Goal: Task Accomplishment & Management: Use online tool/utility

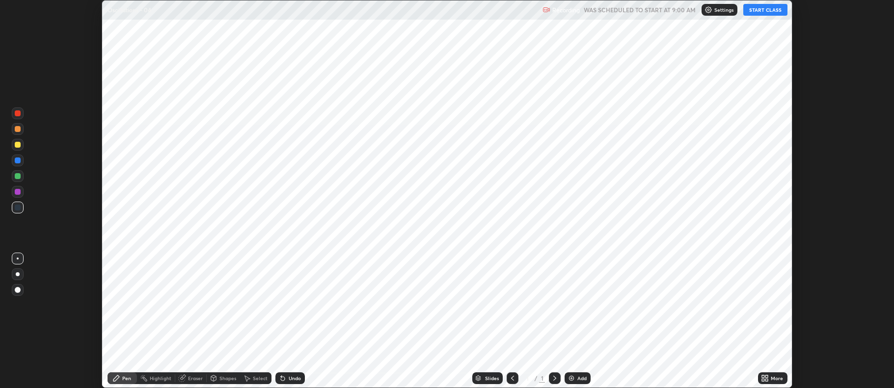
scroll to position [388, 894]
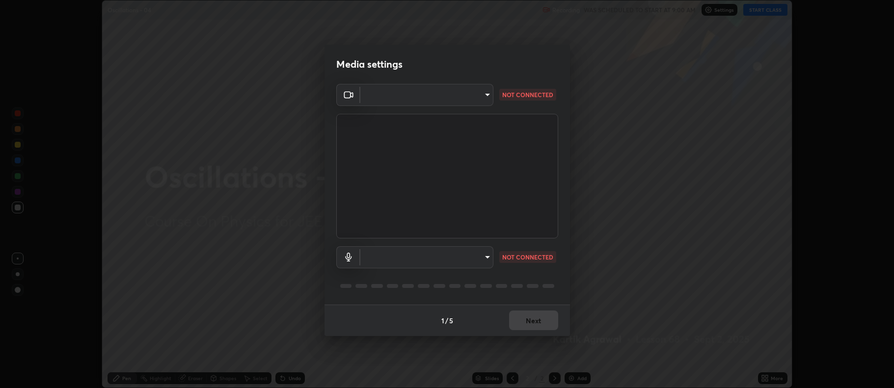
type input "516aff405987d273e063f32cb7a884c6bfcf45826045b825bb1863d7a4804d13"
click at [473, 256] on body "Erase all Oscillations - 04 Recording WAS SCHEDULED TO START AT 9:00 AM Setting…" at bounding box center [447, 194] width 894 height 388
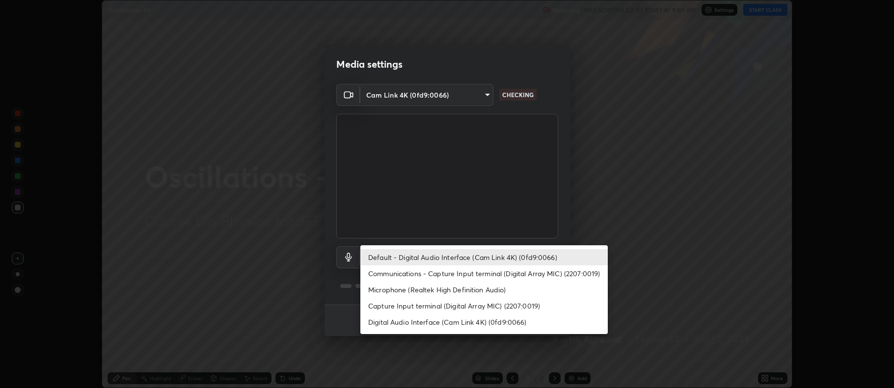
click at [466, 297] on li "Microphone (Realtek High Definition Audio)" at bounding box center [483, 290] width 247 height 16
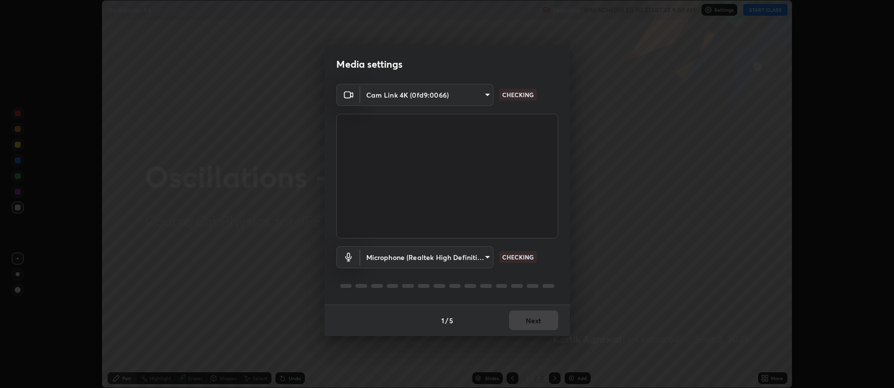
click at [463, 253] on body "Erase all Oscillations - 04 Recording WAS SCHEDULED TO START AT 9:00 AM Setting…" at bounding box center [447, 194] width 894 height 388
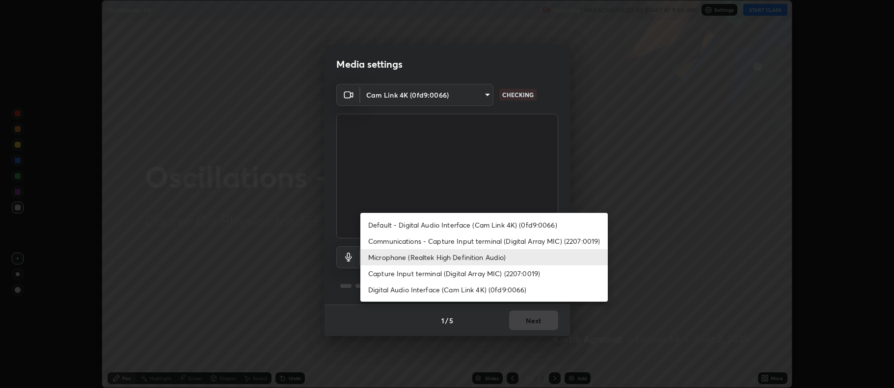
click at [463, 218] on li "Default - Digital Audio Interface (Cam Link 4K) (0fd9:0066)" at bounding box center [483, 225] width 247 height 16
type input "default"
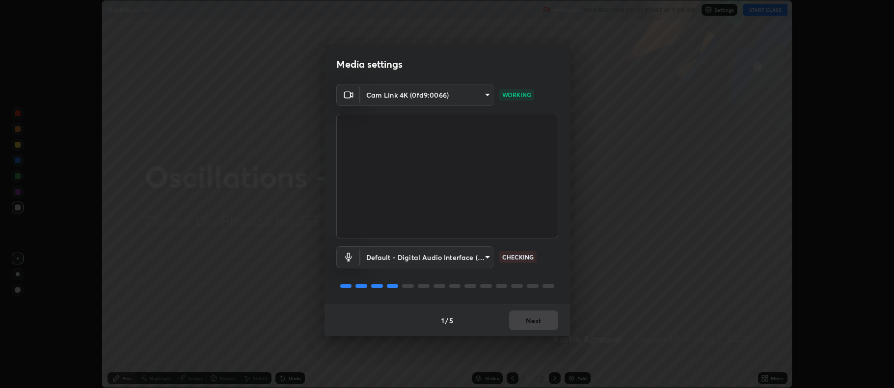
click at [541, 327] on div "1 / 5 Next" at bounding box center [448, 320] width 246 height 31
click at [540, 325] on div "1 / 5 Next" at bounding box center [448, 320] width 246 height 31
click at [538, 325] on div "1 / 5 Next" at bounding box center [448, 320] width 246 height 31
click at [539, 323] on div "1 / 5 Next" at bounding box center [448, 320] width 246 height 31
click at [538, 323] on div "1 / 5 Next" at bounding box center [448, 320] width 246 height 31
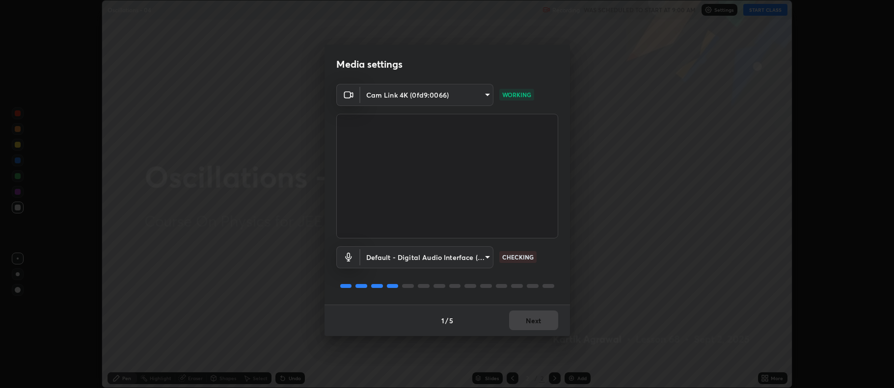
click at [539, 322] on div "1 / 5 Next" at bounding box center [448, 320] width 246 height 31
click at [540, 320] on div "1 / 5 Next" at bounding box center [448, 320] width 246 height 31
click at [540, 319] on div "1 / 5 Next" at bounding box center [448, 320] width 246 height 31
click at [543, 322] on div "1 / 5 Next" at bounding box center [448, 320] width 246 height 31
click at [545, 325] on button "Next" at bounding box center [533, 321] width 49 height 20
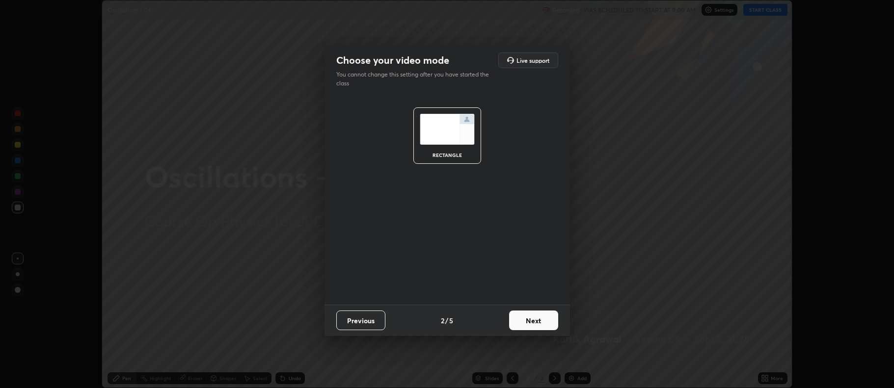
click at [546, 321] on button "Next" at bounding box center [533, 321] width 49 height 20
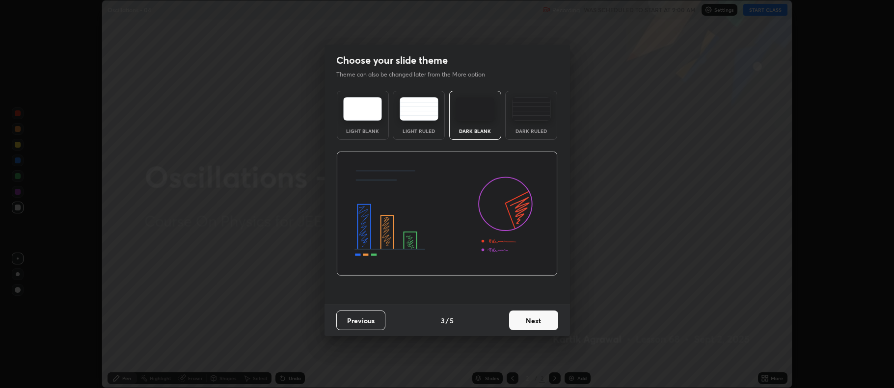
click at [553, 320] on button "Next" at bounding box center [533, 321] width 49 height 20
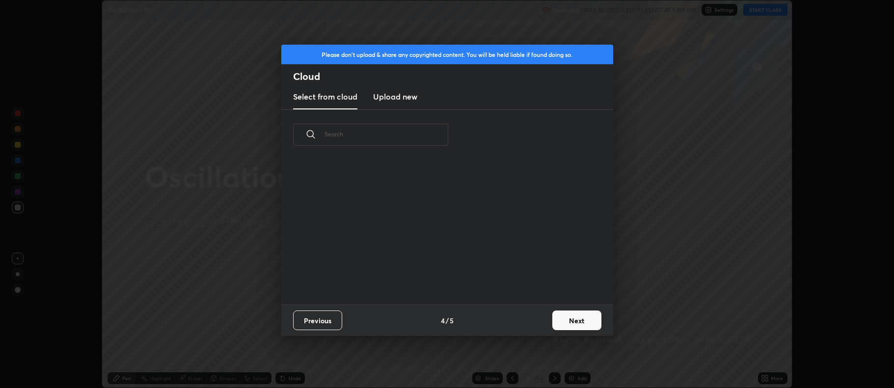
click at [579, 325] on button "Next" at bounding box center [576, 321] width 49 height 20
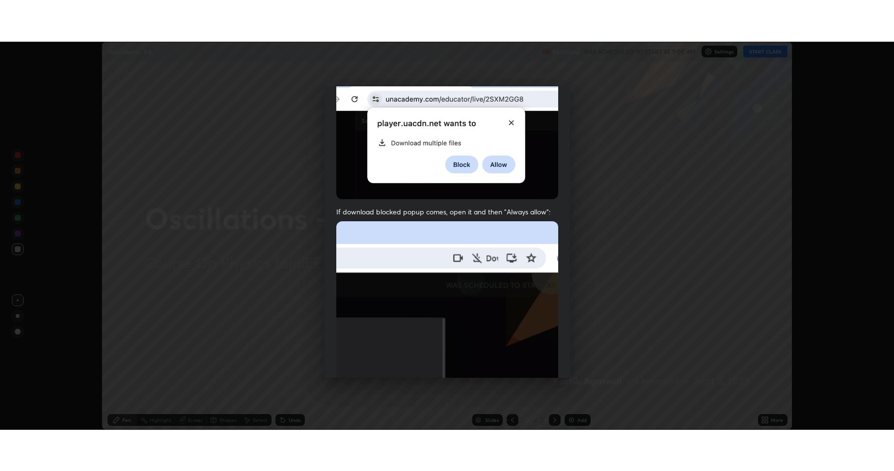
scroll to position [199, 0]
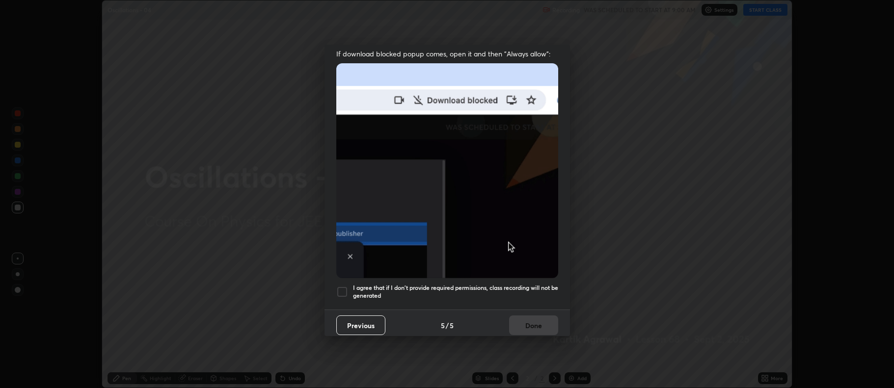
click at [342, 286] on div at bounding box center [342, 292] width 12 height 12
click at [532, 324] on button "Done" at bounding box center [533, 326] width 49 height 20
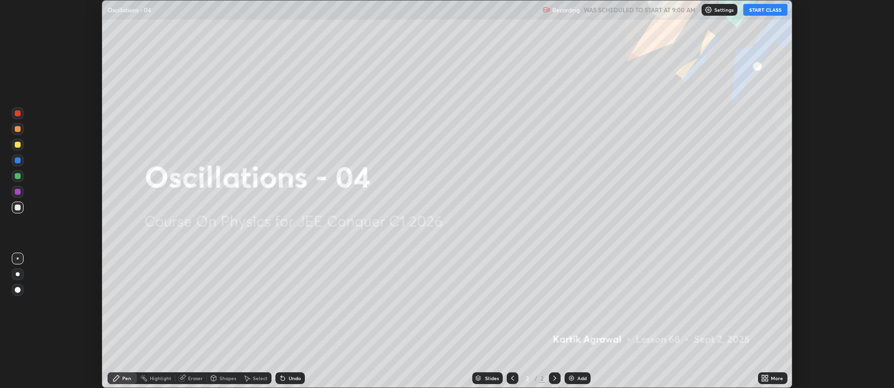
click at [767, 379] on icon at bounding box center [765, 379] width 8 height 8
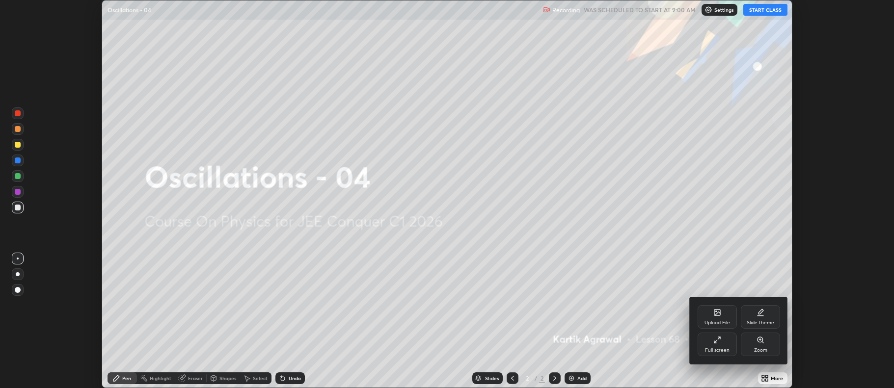
click at [721, 343] on icon at bounding box center [717, 340] width 8 height 8
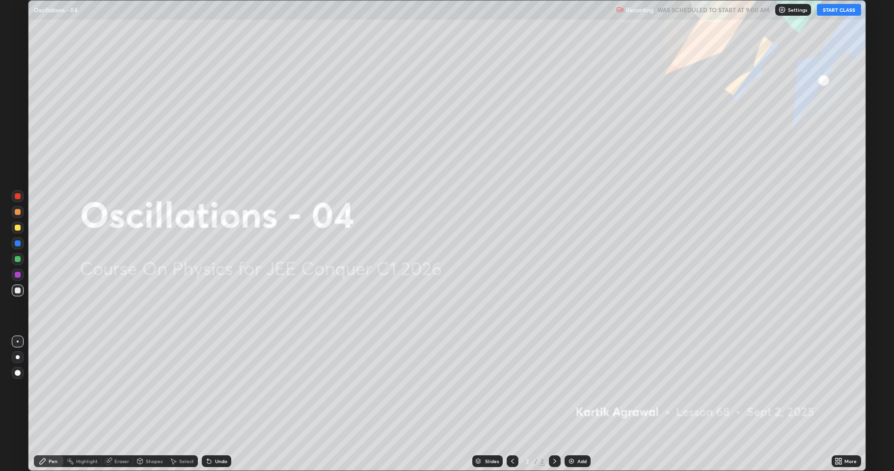
scroll to position [471, 894]
click at [837, 8] on button "START CLASS" at bounding box center [839, 10] width 44 height 12
click at [579, 388] on div "Add" at bounding box center [581, 461] width 9 height 5
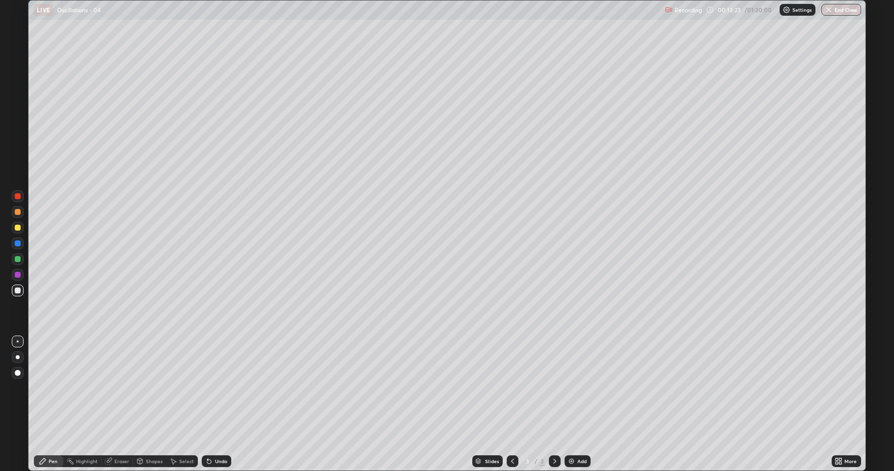
click at [19, 228] on div at bounding box center [18, 228] width 6 height 6
click at [18, 259] on div at bounding box center [18, 259] width 6 height 6
click at [18, 228] on div at bounding box center [18, 228] width 6 height 6
click at [222, 388] on div "Undo" at bounding box center [216, 462] width 29 height 12
click at [221, 388] on div "Undo" at bounding box center [216, 462] width 29 height 12
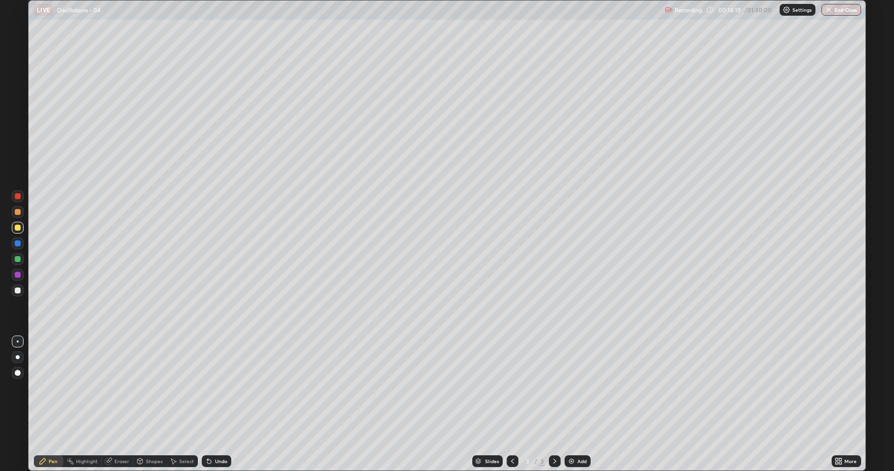
click at [221, 388] on div "Undo" at bounding box center [216, 462] width 29 height 12
click at [216, 388] on div "Undo" at bounding box center [216, 462] width 29 height 12
click at [585, 388] on div "Add" at bounding box center [581, 461] width 9 height 5
click at [19, 257] on div at bounding box center [18, 259] width 6 height 6
click at [17, 229] on div at bounding box center [18, 228] width 6 height 6
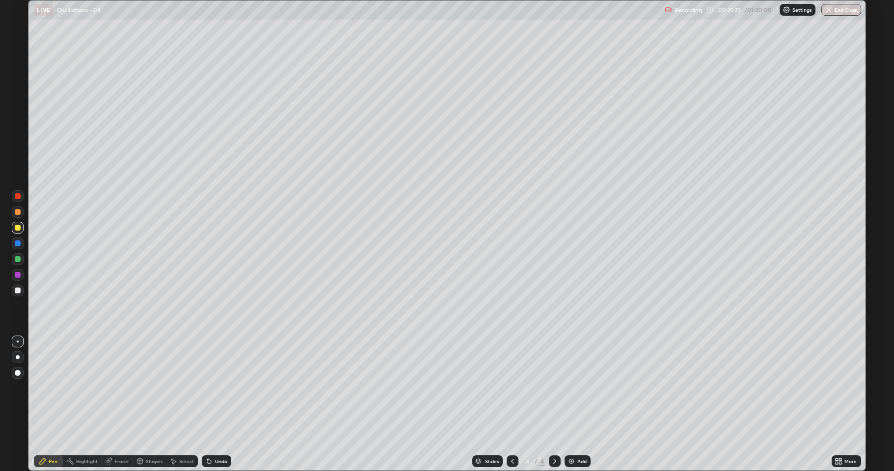
click at [212, 388] on div "Undo" at bounding box center [216, 462] width 29 height 12
click at [215, 388] on div "Undo" at bounding box center [221, 461] width 12 height 5
click at [583, 388] on div "Add" at bounding box center [578, 462] width 26 height 12
click at [20, 288] on div at bounding box center [18, 291] width 6 height 6
click at [16, 210] on div at bounding box center [18, 212] width 6 height 6
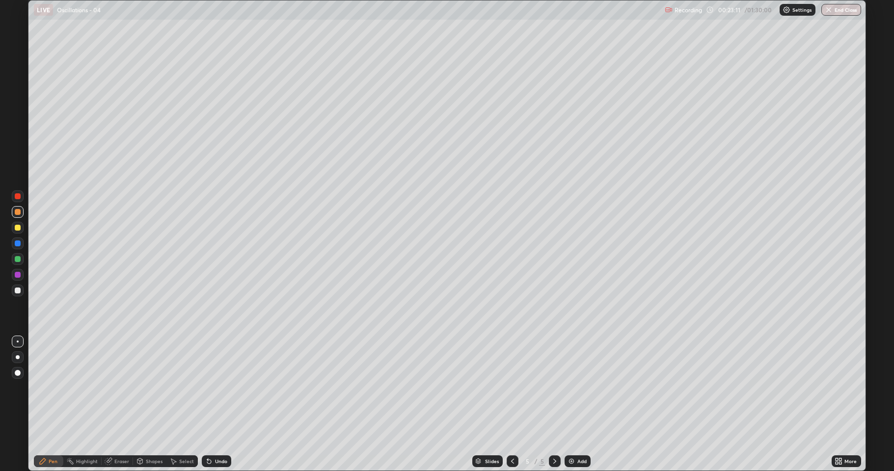
click at [18, 289] on div at bounding box center [18, 291] width 6 height 6
click at [19, 274] on div at bounding box center [18, 275] width 6 height 6
click at [22, 257] on div at bounding box center [18, 259] width 12 height 12
click at [17, 226] on div at bounding box center [18, 228] width 6 height 6
click at [18, 291] on div at bounding box center [18, 291] width 6 height 6
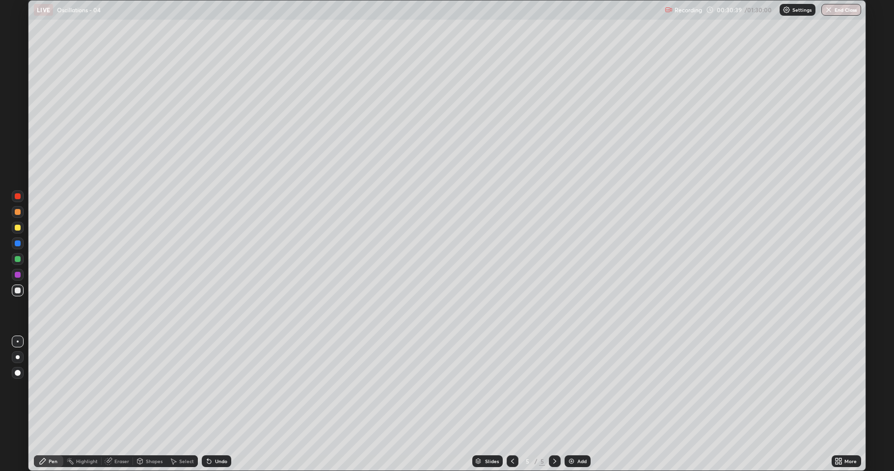
click at [219, 388] on div "Undo" at bounding box center [221, 461] width 12 height 5
click at [220, 388] on div "Undo" at bounding box center [216, 462] width 29 height 12
click at [218, 388] on div "Undo" at bounding box center [216, 462] width 29 height 12
click at [219, 388] on div "Undo" at bounding box center [216, 462] width 29 height 12
click at [220, 388] on div "Undo" at bounding box center [216, 462] width 29 height 12
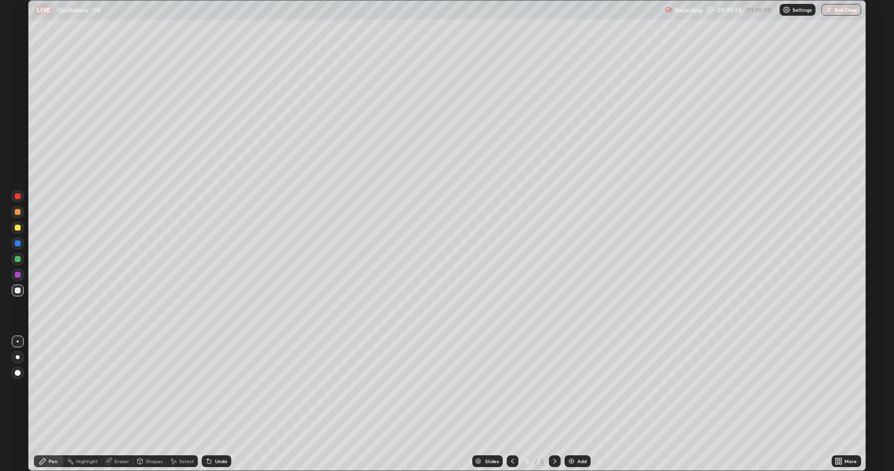
click at [17, 259] on div at bounding box center [18, 259] width 6 height 6
click at [214, 388] on div "Undo" at bounding box center [216, 462] width 29 height 12
click at [574, 388] on img at bounding box center [572, 462] width 8 height 8
click at [15, 242] on div at bounding box center [18, 244] width 6 height 6
click at [15, 224] on div at bounding box center [18, 228] width 12 height 12
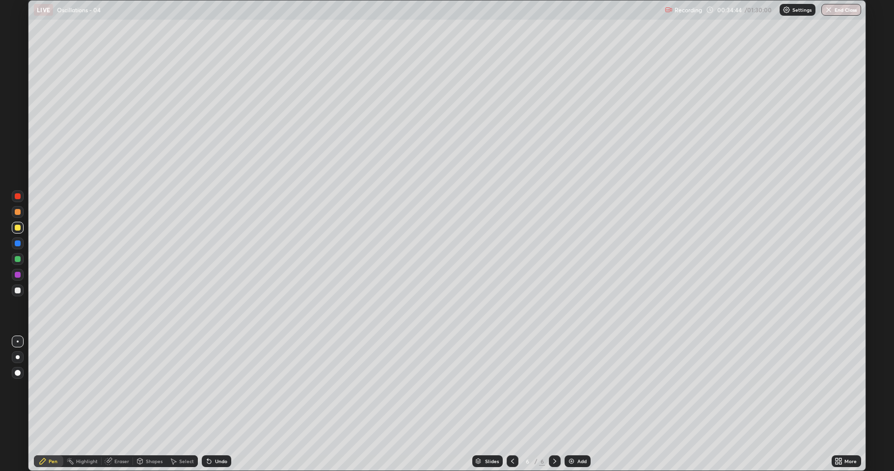
click at [17, 212] on div at bounding box center [18, 212] width 6 height 6
click at [18, 244] on div at bounding box center [18, 244] width 6 height 6
click at [19, 258] on div at bounding box center [18, 259] width 6 height 6
click at [21, 229] on div at bounding box center [18, 228] width 12 height 12
click at [513, 388] on icon at bounding box center [512, 461] width 3 height 5
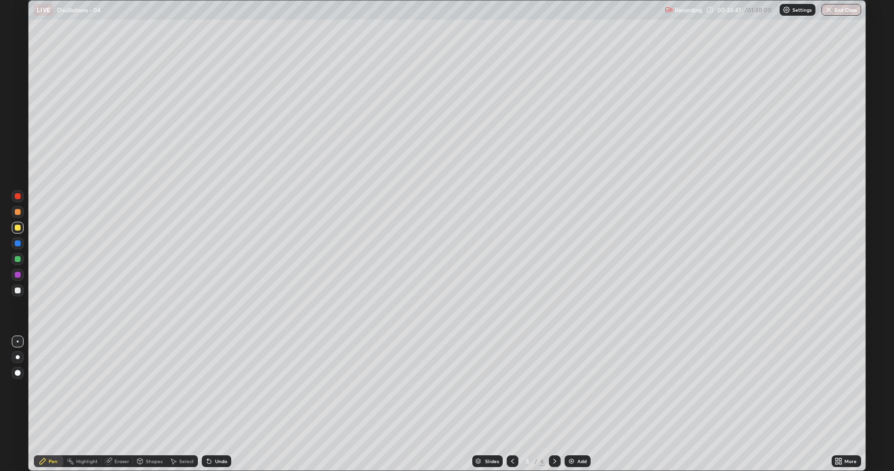
click at [554, 388] on icon at bounding box center [555, 462] width 8 height 8
click at [14, 295] on div at bounding box center [18, 291] width 12 height 12
click at [18, 291] on div at bounding box center [18, 291] width 6 height 6
click at [184, 388] on div "Select" at bounding box center [181, 462] width 31 height 12
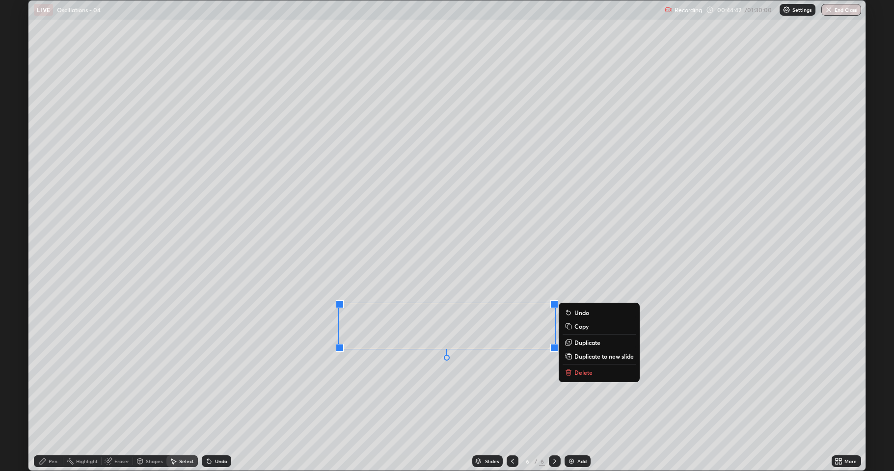
click at [589, 355] on p "Duplicate to new slide" at bounding box center [603, 357] width 59 height 8
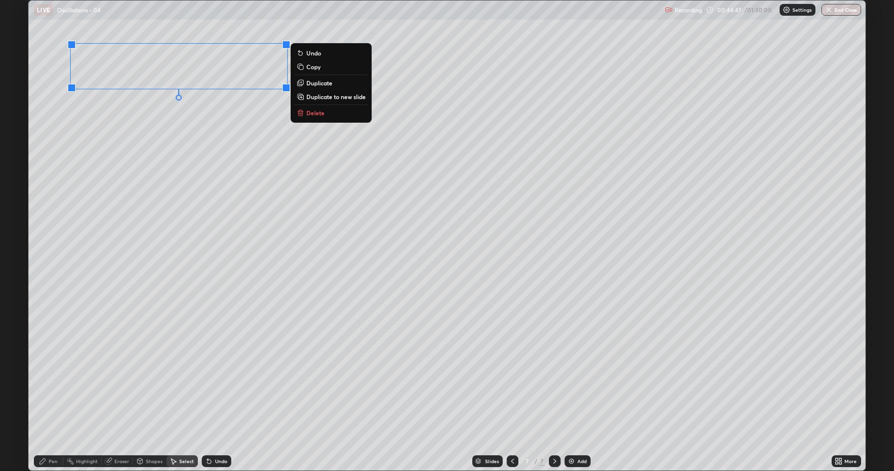
click at [54, 388] on div "Pen" at bounding box center [48, 462] width 29 height 12
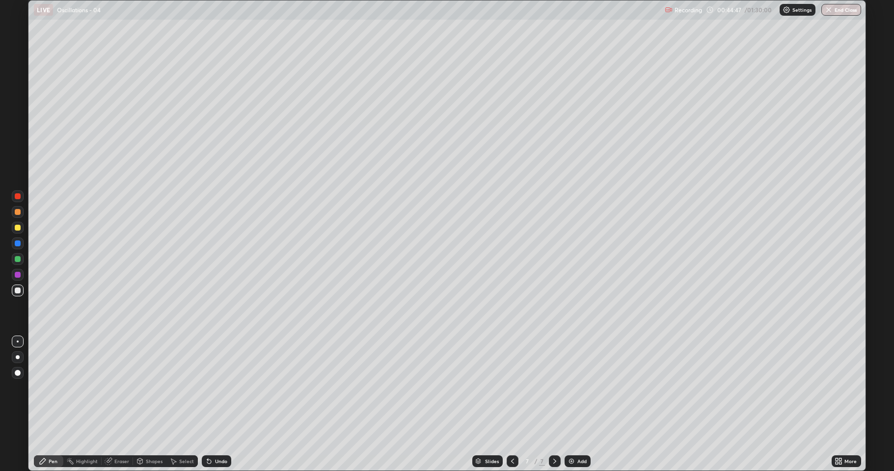
click at [18, 261] on div at bounding box center [18, 259] width 6 height 6
click at [221, 388] on div "Undo" at bounding box center [216, 462] width 29 height 12
click at [575, 388] on div "Add" at bounding box center [578, 462] width 26 height 12
click at [18, 230] on div at bounding box center [18, 228] width 6 height 6
click at [19, 261] on div at bounding box center [18, 259] width 6 height 6
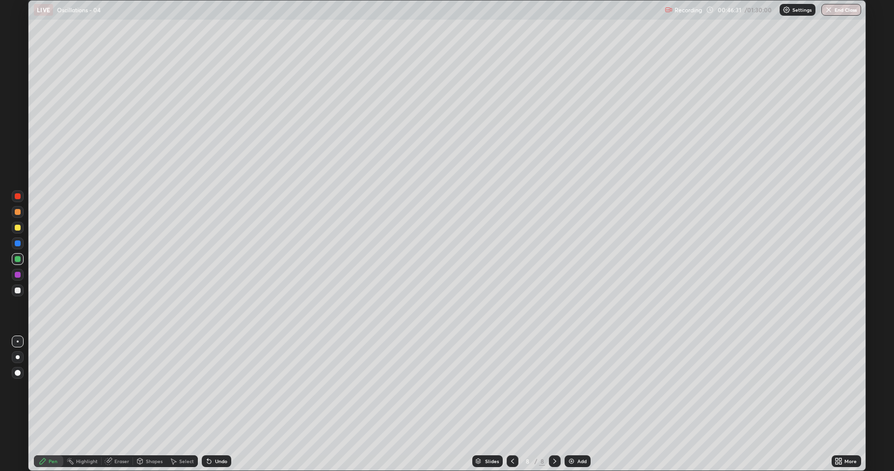
click at [18, 212] on div at bounding box center [18, 212] width 6 height 6
click at [213, 388] on div "Undo" at bounding box center [216, 462] width 29 height 12
click at [212, 388] on div "Undo" at bounding box center [216, 462] width 29 height 12
click at [17, 228] on div at bounding box center [18, 228] width 6 height 6
click at [17, 259] on div at bounding box center [18, 259] width 6 height 6
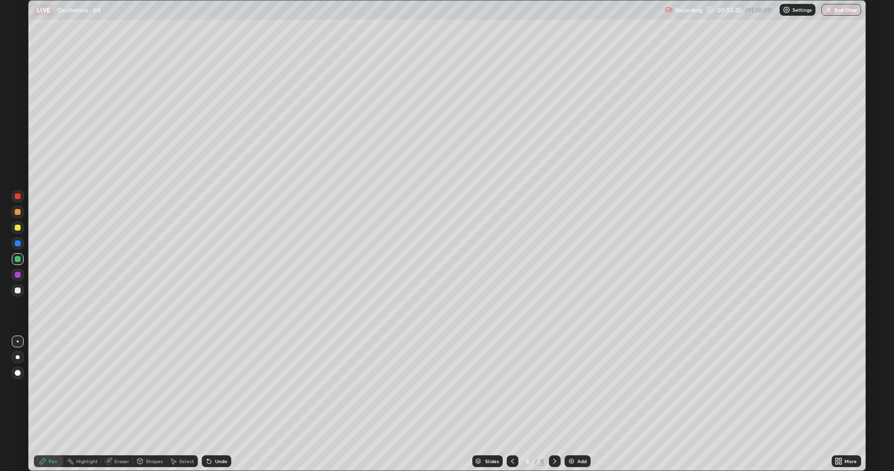
click at [21, 290] on div at bounding box center [18, 291] width 12 height 12
click at [208, 388] on div "Undo" at bounding box center [216, 462] width 29 height 12
click at [207, 388] on icon at bounding box center [207, 459] width 1 height 1
click at [144, 388] on div "Shapes" at bounding box center [149, 462] width 33 height 12
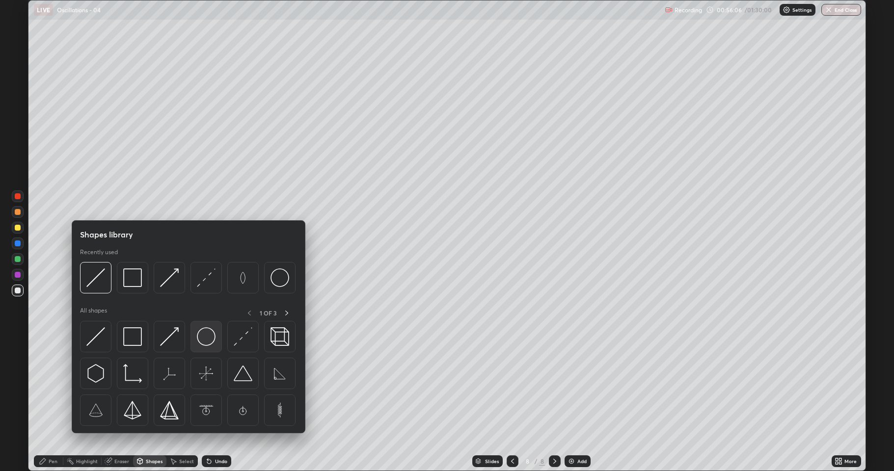
click at [195, 332] on div at bounding box center [206, 336] width 31 height 31
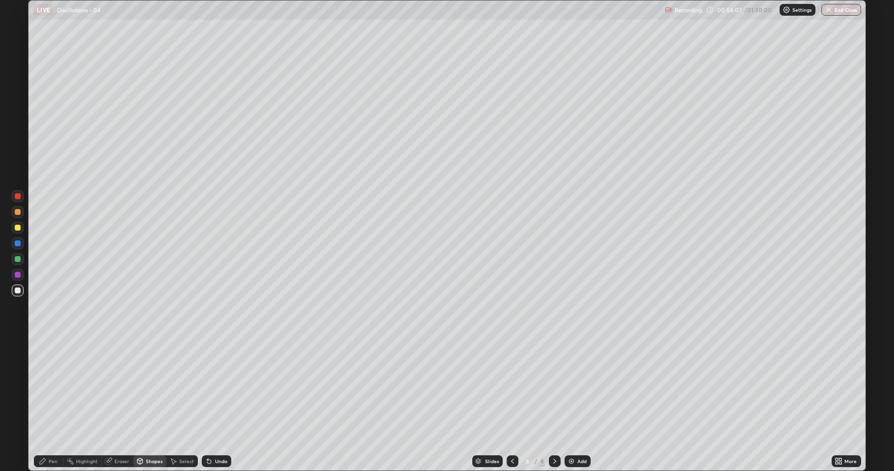
click at [15, 259] on div at bounding box center [18, 259] width 6 height 6
click at [154, 388] on div "Shapes" at bounding box center [149, 462] width 33 height 12
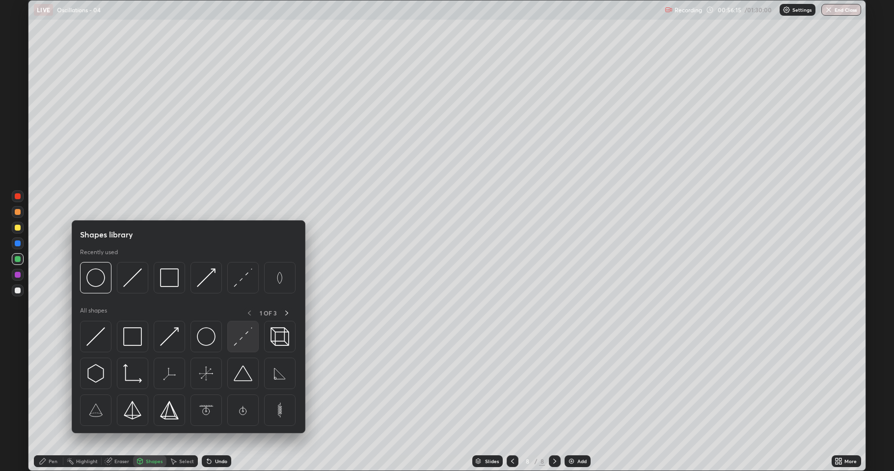
click at [238, 336] on img at bounding box center [243, 337] width 19 height 19
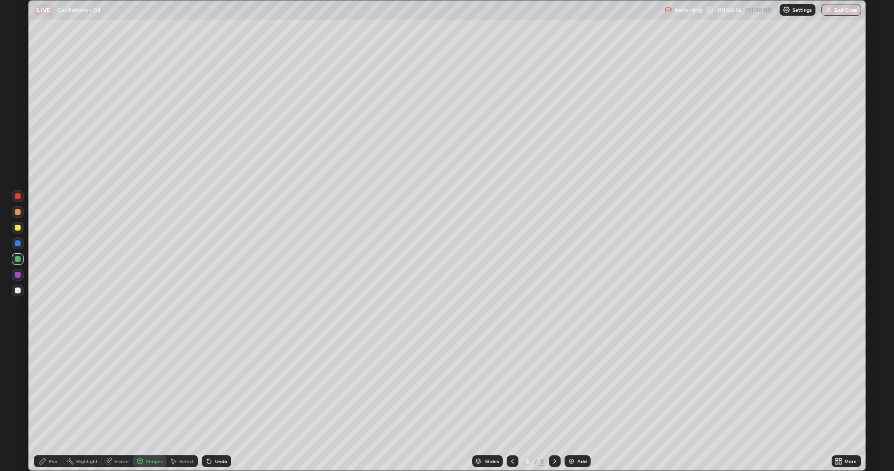
click at [13, 274] on div at bounding box center [18, 275] width 12 height 12
click at [49, 388] on div "Pen" at bounding box center [53, 461] width 9 height 5
click at [17, 291] on div at bounding box center [18, 291] width 6 height 6
click at [212, 388] on div "Undo" at bounding box center [216, 462] width 29 height 12
click at [19, 291] on div at bounding box center [18, 291] width 6 height 6
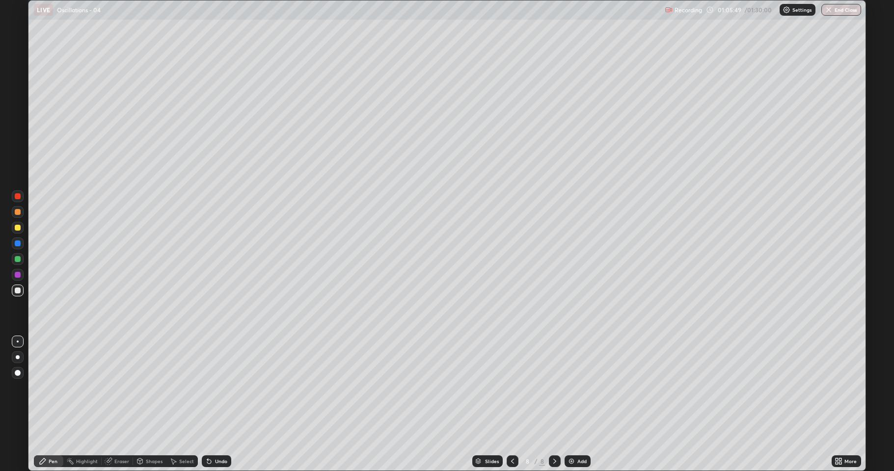
click at [578, 388] on div "Add" at bounding box center [581, 461] width 9 height 5
click at [16, 212] on div at bounding box center [18, 212] width 6 height 6
click at [18, 227] on div at bounding box center [18, 228] width 6 height 6
click at [22, 291] on div at bounding box center [18, 291] width 12 height 12
click at [18, 260] on div at bounding box center [18, 259] width 6 height 6
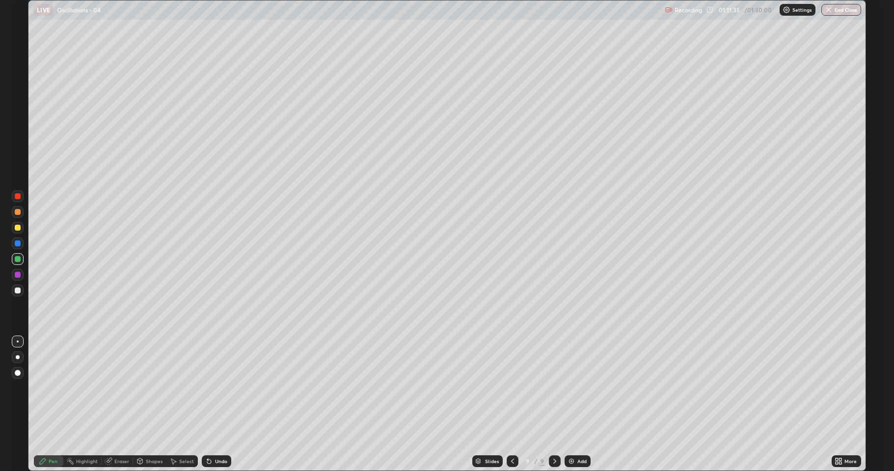
click at [17, 290] on div at bounding box center [18, 291] width 6 height 6
click at [578, 388] on div "Add" at bounding box center [581, 461] width 9 height 5
click at [17, 212] on div at bounding box center [18, 212] width 6 height 6
click at [18, 258] on div at bounding box center [18, 259] width 6 height 6
click at [216, 388] on div "Undo" at bounding box center [221, 461] width 12 height 5
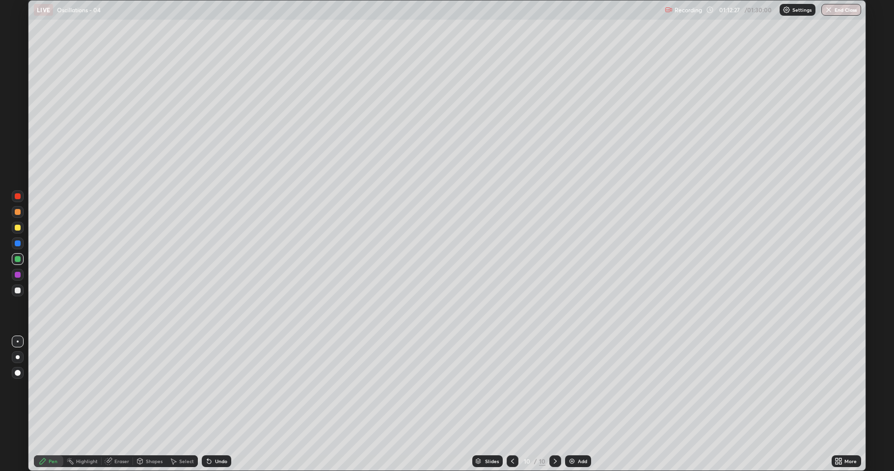
click at [213, 388] on div "Undo" at bounding box center [216, 462] width 29 height 12
click at [215, 388] on div "Undo" at bounding box center [221, 461] width 12 height 5
click at [117, 388] on div "Eraser" at bounding box center [117, 462] width 31 height 12
click at [16, 388] on icon at bounding box center [15, 425] width 1 height 1
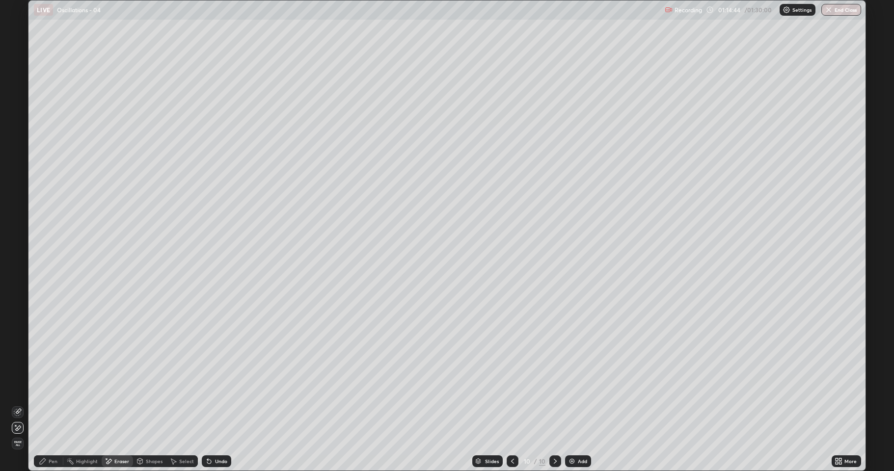
click at [44, 388] on div "Pen" at bounding box center [48, 462] width 29 height 12
click at [18, 290] on div at bounding box center [18, 291] width 6 height 6
click at [572, 388] on img at bounding box center [572, 462] width 8 height 8
click at [18, 227] on div at bounding box center [18, 228] width 6 height 6
click at [573, 388] on img at bounding box center [572, 462] width 8 height 8
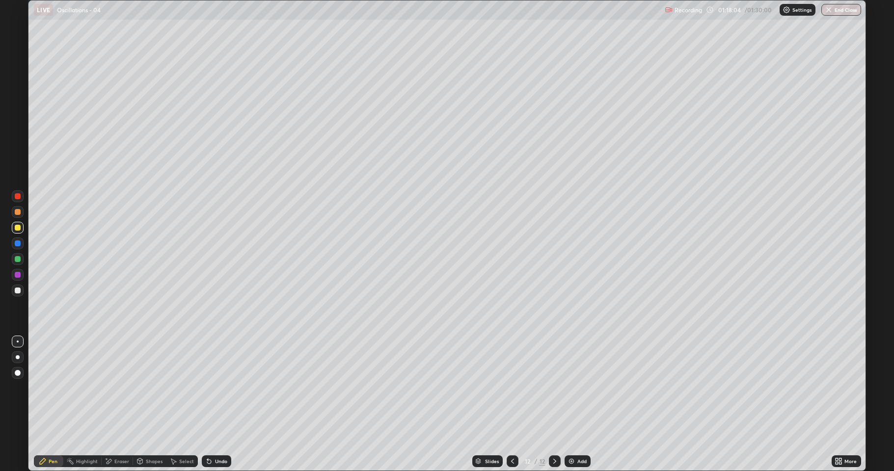
click at [19, 259] on div at bounding box center [18, 259] width 6 height 6
click at [20, 214] on div at bounding box center [18, 212] width 6 height 6
click at [18, 293] on div at bounding box center [18, 291] width 6 height 6
click at [18, 228] on div at bounding box center [18, 228] width 6 height 6
click at [18, 291] on div at bounding box center [18, 291] width 6 height 6
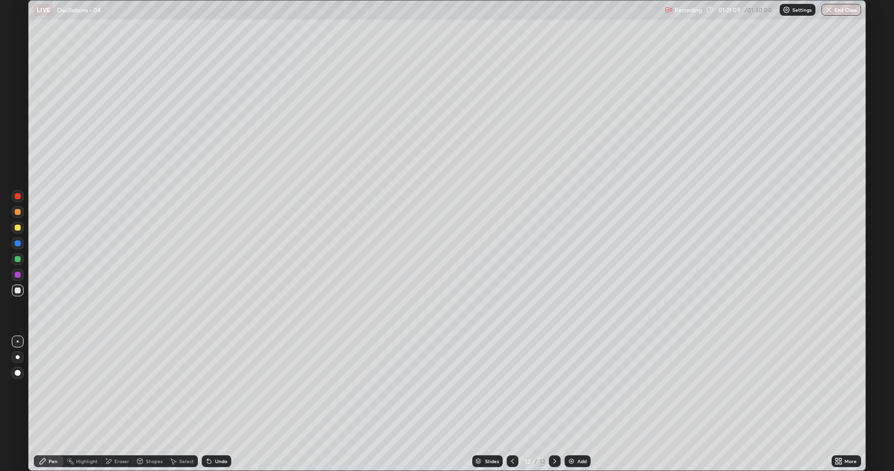
click at [18, 213] on div at bounding box center [18, 212] width 6 height 6
click at [17, 247] on div at bounding box center [18, 244] width 12 height 12
click at [20, 265] on div at bounding box center [18, 259] width 12 height 12
click at [17, 212] on div at bounding box center [18, 212] width 6 height 6
click at [19, 258] on div at bounding box center [18, 259] width 6 height 6
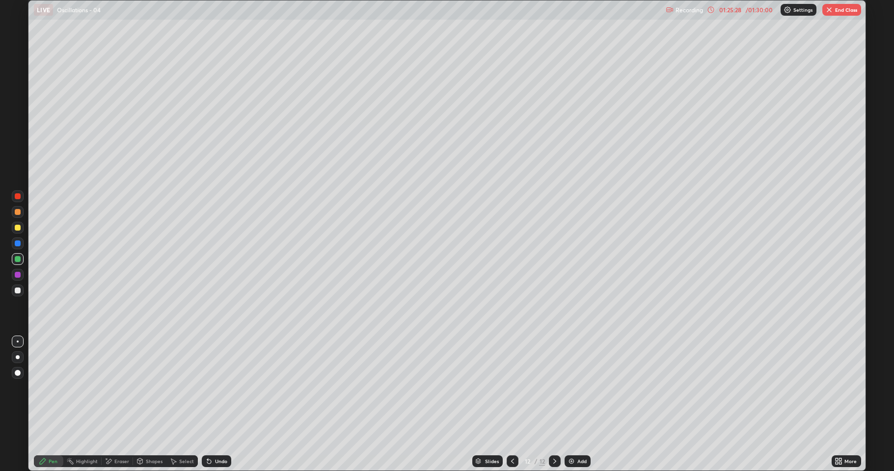
click at [846, 12] on button "End Class" at bounding box center [841, 10] width 39 height 12
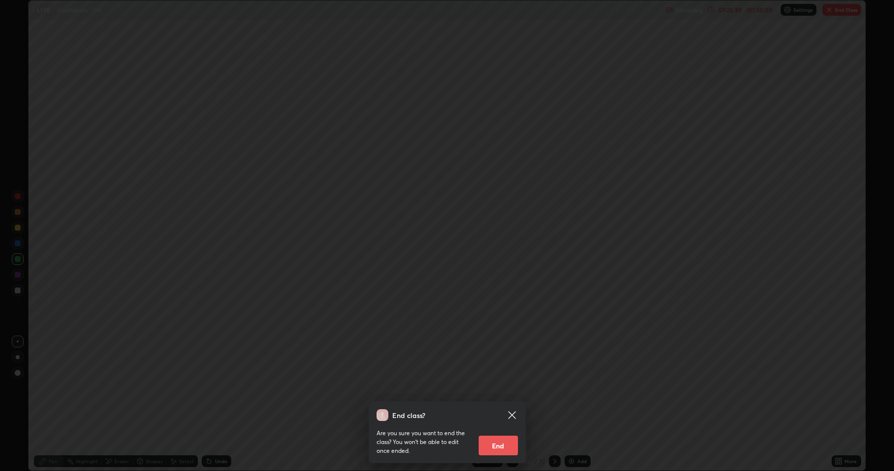
click at [503, 388] on button "End" at bounding box center [498, 446] width 39 height 20
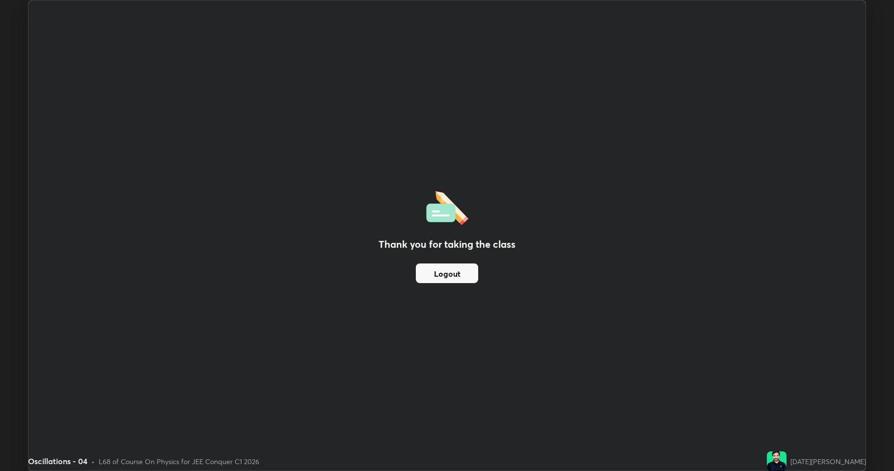
click at [453, 271] on button "Logout" at bounding box center [447, 274] width 62 height 20
